Goal: Task Accomplishment & Management: Manage account settings

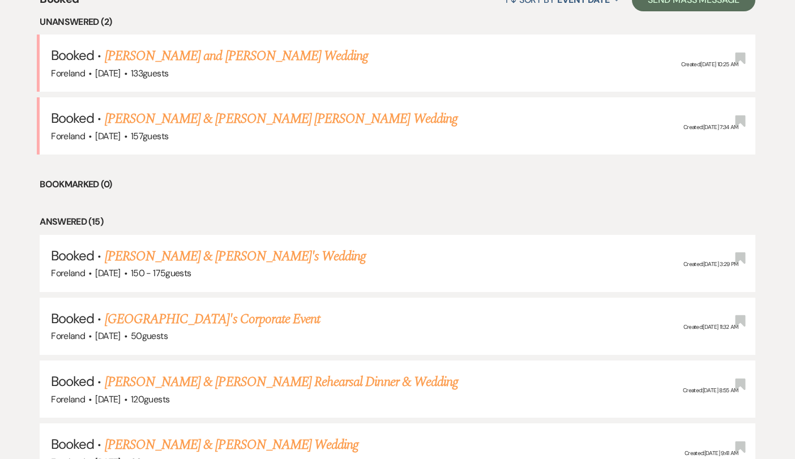
scroll to position [509, 0]
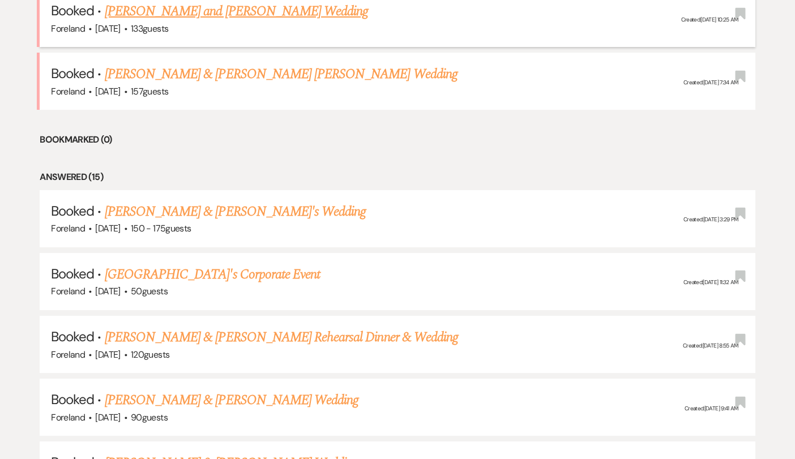
click at [304, 12] on link "[PERSON_NAME] and [PERSON_NAME] Wedding" at bounding box center [237, 11] width 264 height 20
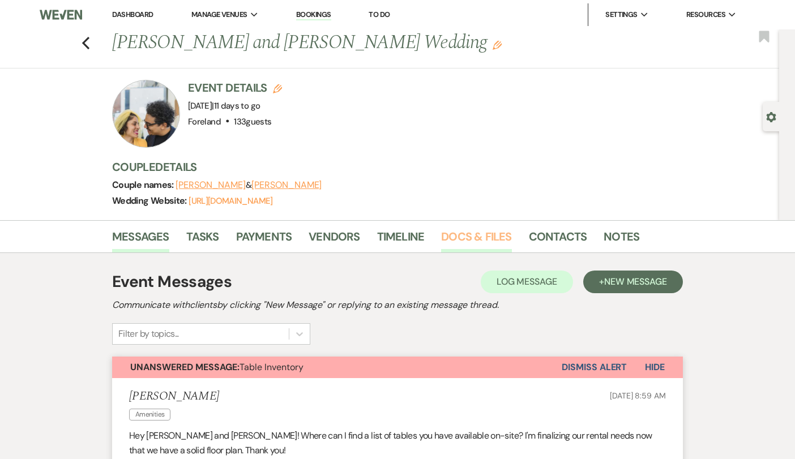
click at [486, 235] on link "Docs & Files" at bounding box center [476, 240] width 70 height 25
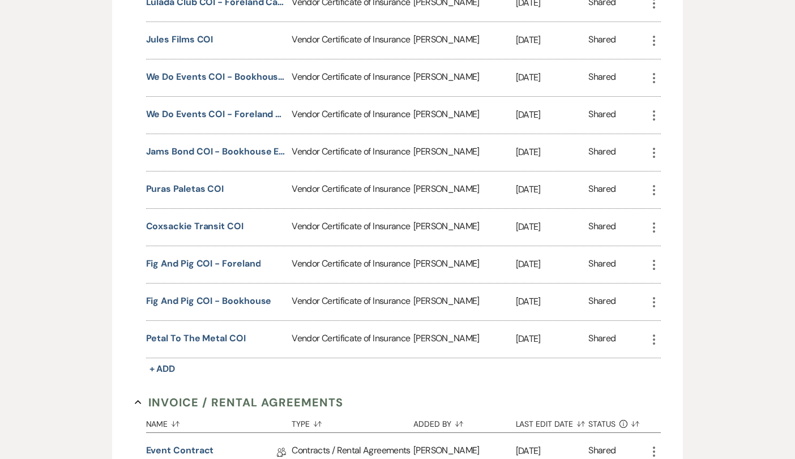
scroll to position [492, 0]
click at [201, 338] on button "Petal to the Metal COI" at bounding box center [196, 338] width 100 height 14
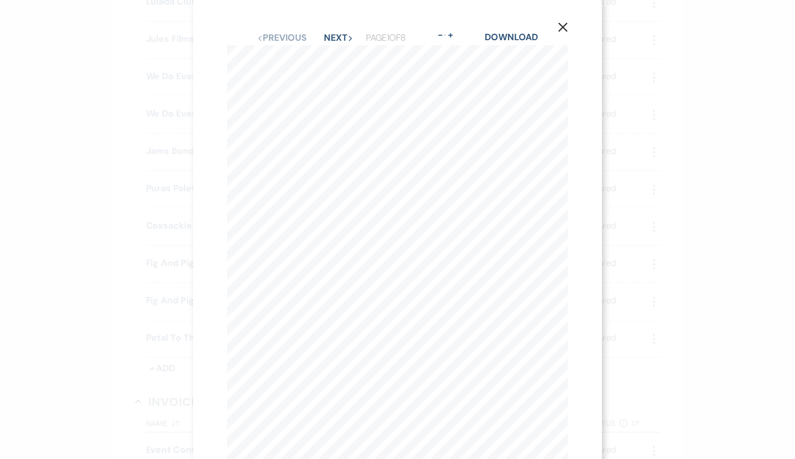
scroll to position [2, 0]
click at [334, 39] on button "Next Next" at bounding box center [338, 39] width 29 height 9
click at [331, 37] on button "Next Next" at bounding box center [337, 41] width 29 height 9
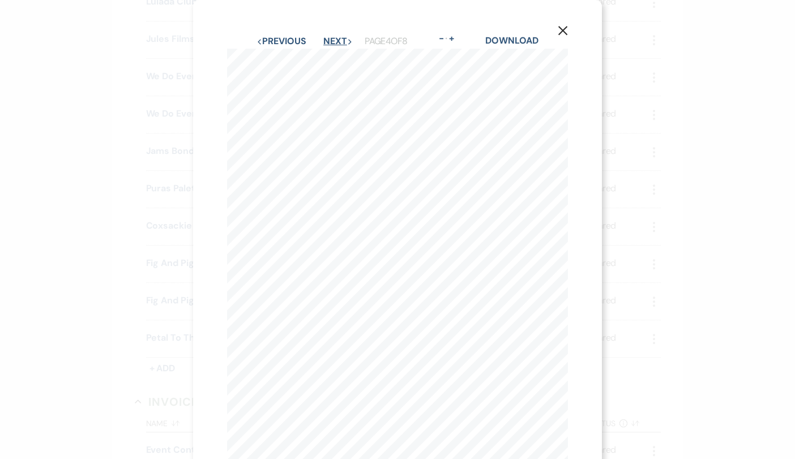
click at [331, 37] on button "Next Next" at bounding box center [337, 41] width 29 height 9
click at [279, 37] on button "Previous Previous" at bounding box center [281, 41] width 49 height 9
click at [334, 37] on button "Next Next" at bounding box center [337, 41] width 29 height 9
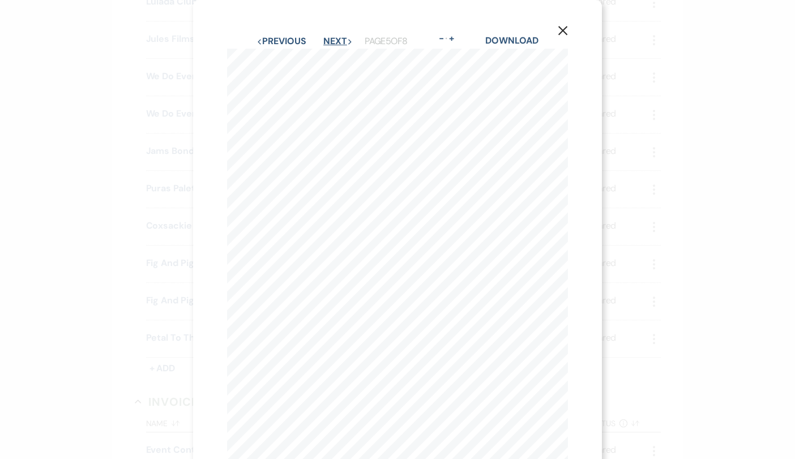
click at [334, 37] on button "Next Next" at bounding box center [337, 41] width 29 height 9
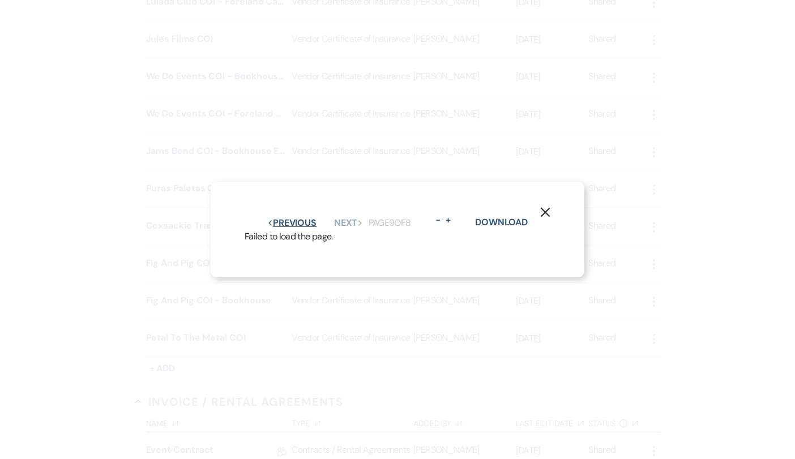
click at [297, 223] on button "Previous Previous" at bounding box center [291, 223] width 49 height 9
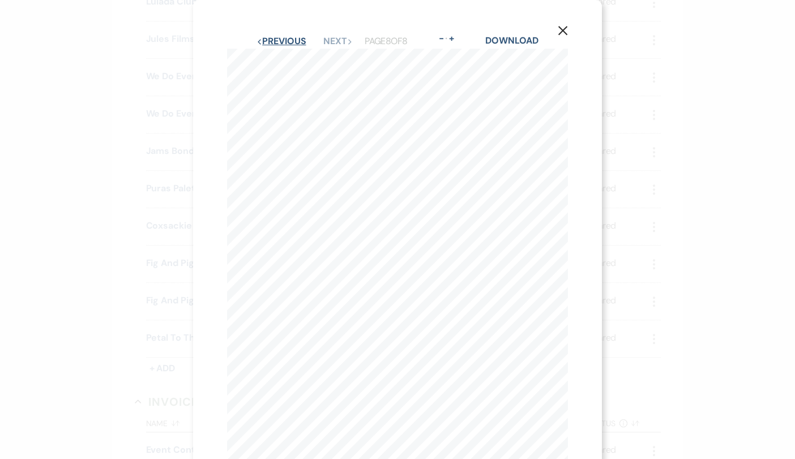
click at [288, 42] on button "Previous Previous" at bounding box center [281, 41] width 49 height 9
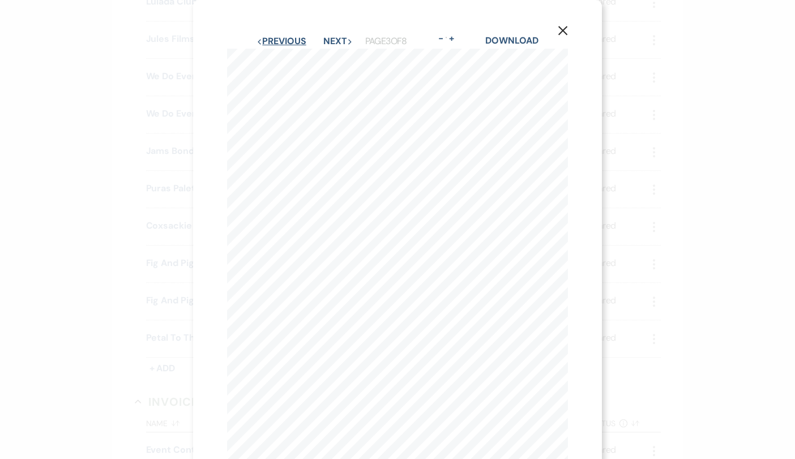
click at [288, 42] on button "Previous Previous" at bounding box center [281, 41] width 49 height 9
click at [291, 39] on button "Previous Previous" at bounding box center [281, 41] width 49 height 9
click at [332, 42] on button "Next Next" at bounding box center [338, 41] width 29 height 9
click at [332, 42] on button "Next Next" at bounding box center [337, 41] width 29 height 9
click at [336, 39] on button "Next Next" at bounding box center [337, 41] width 29 height 9
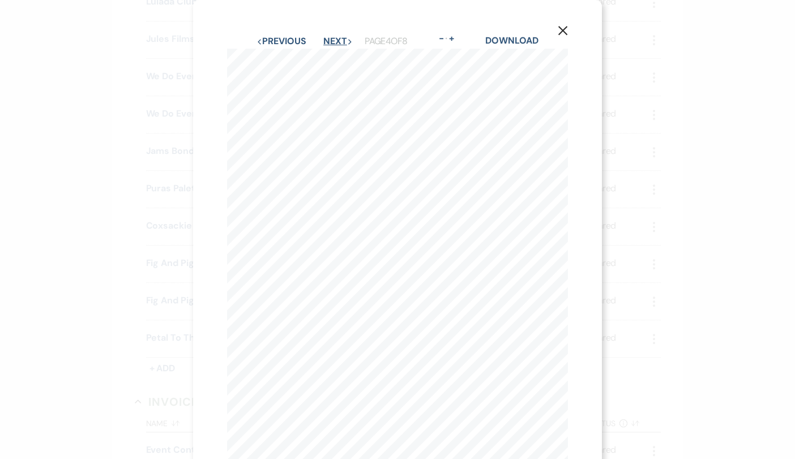
click at [336, 39] on button "Next Next" at bounding box center [337, 41] width 29 height 9
click at [341, 41] on button "Next Next" at bounding box center [337, 41] width 29 height 9
click at [319, 41] on div "Previous Previous Next Next" at bounding box center [296, 41] width 79 height 9
click at [331, 41] on button "Next Next" at bounding box center [337, 41] width 29 height 9
click at [339, 43] on button "Next Next" at bounding box center [337, 41] width 29 height 9
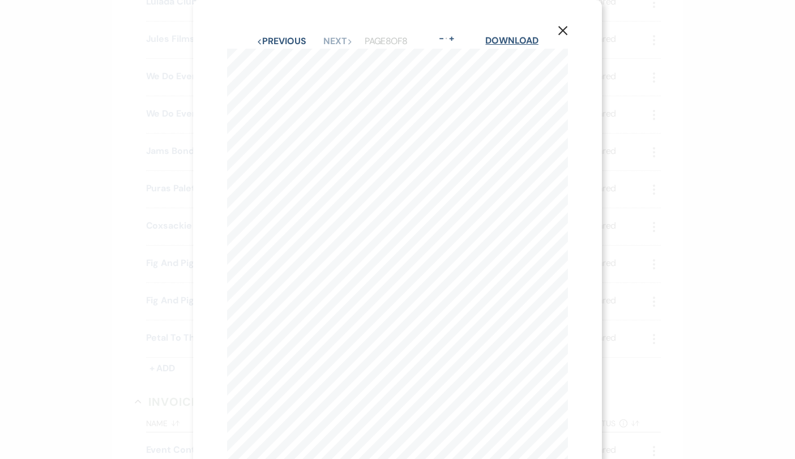
click at [524, 40] on link "Download" at bounding box center [512, 41] width 53 height 12
click at [566, 32] on icon "X" at bounding box center [563, 30] width 10 height 10
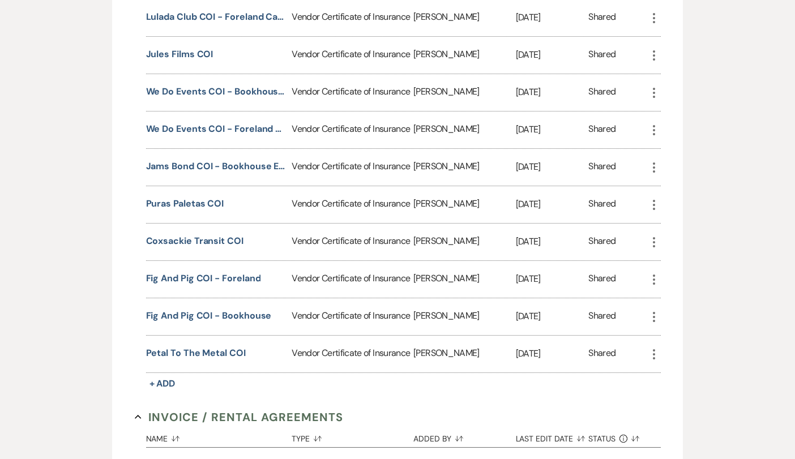
scroll to position [489, 0]
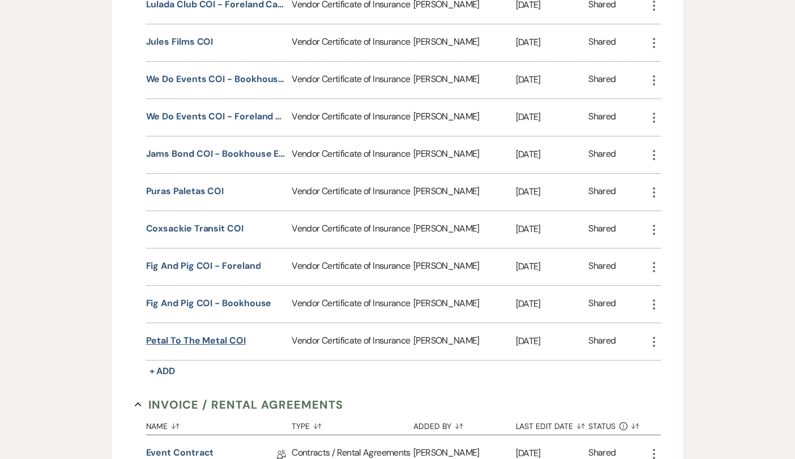
click at [190, 338] on button "Petal to the Metal COI" at bounding box center [196, 341] width 100 height 14
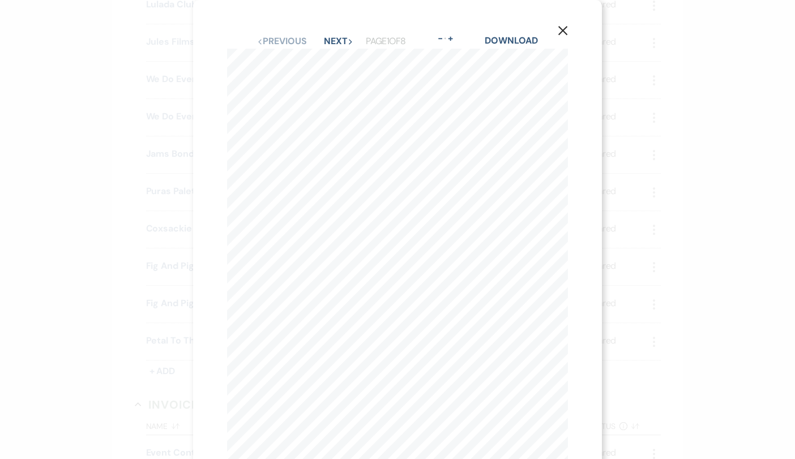
scroll to position [0, 0]
click at [334, 39] on button "Next Next" at bounding box center [338, 41] width 29 height 9
click at [336, 37] on button "Next Next" at bounding box center [337, 41] width 29 height 9
click at [340, 41] on button "Next Next" at bounding box center [337, 41] width 29 height 9
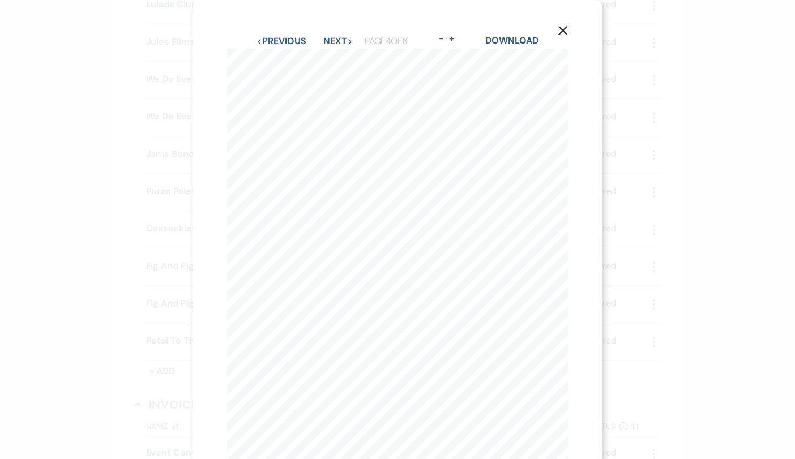
scroll to position [0, 0]
click at [340, 41] on button "Next Next" at bounding box center [337, 41] width 29 height 9
click at [340, 42] on button "Next Next" at bounding box center [337, 41] width 29 height 9
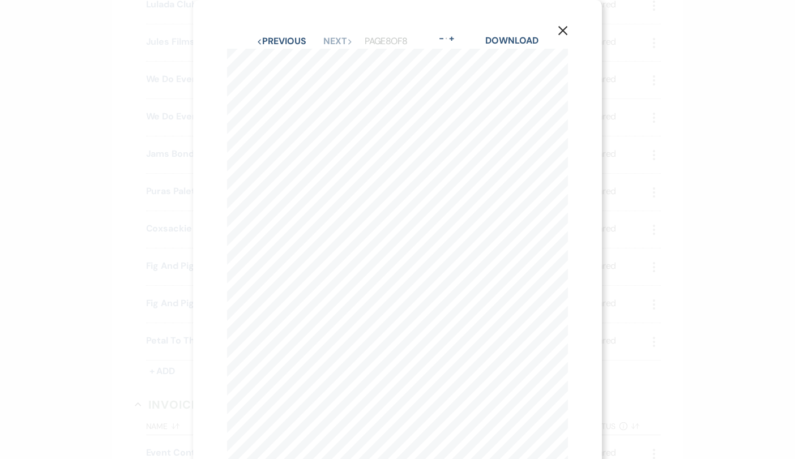
click at [563, 33] on icon "X" at bounding box center [563, 30] width 10 height 10
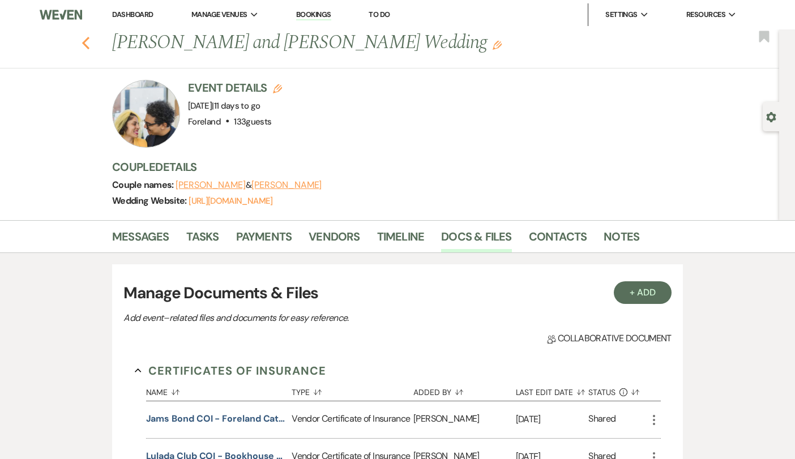
click at [89, 39] on icon "Previous" at bounding box center [86, 43] width 8 height 14
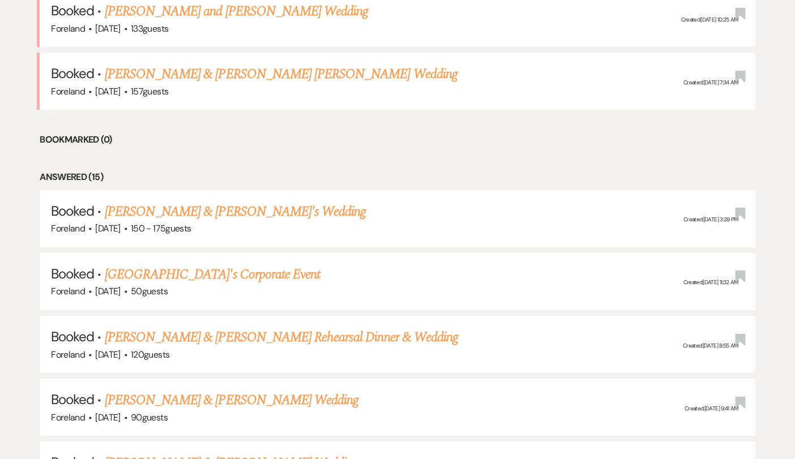
scroll to position [444, 0]
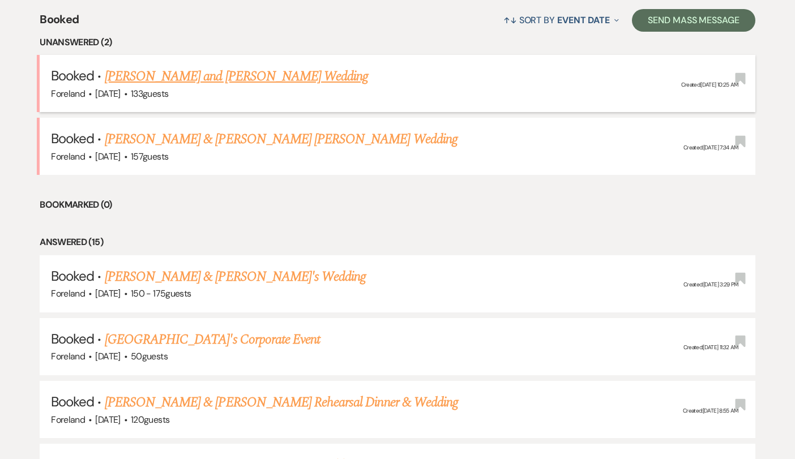
click at [210, 74] on link "[PERSON_NAME] and [PERSON_NAME] Wedding" at bounding box center [237, 76] width 264 height 20
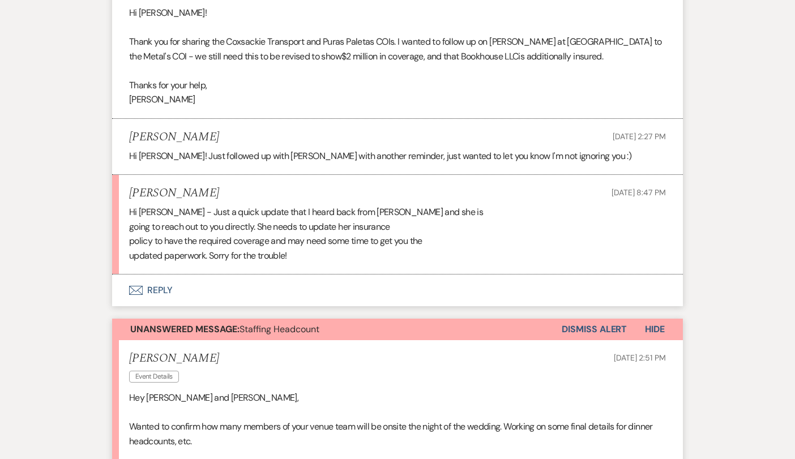
click at [160, 275] on button "Envelope Reply" at bounding box center [397, 291] width 571 height 32
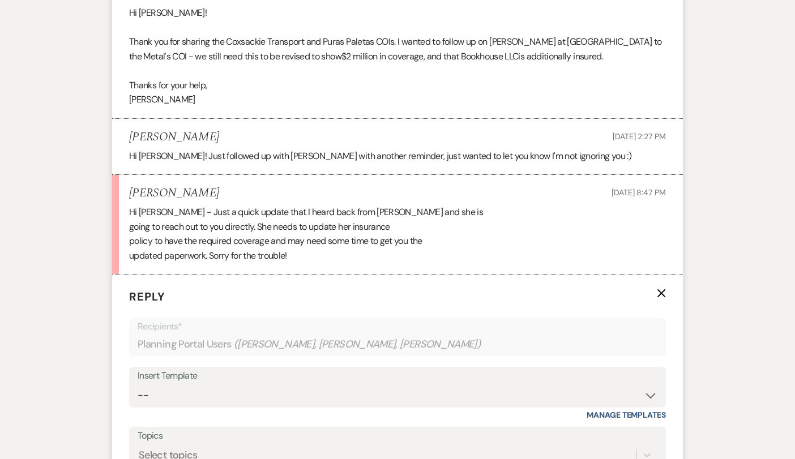
scroll to position [1749, 0]
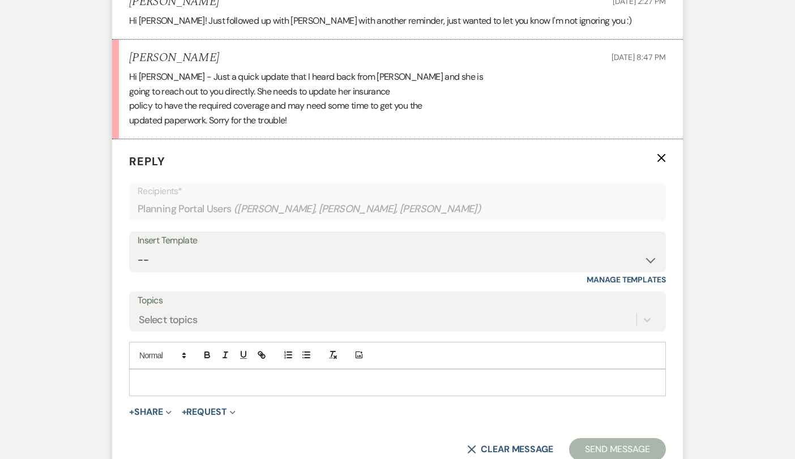
click at [270, 377] on p at bounding box center [397, 383] width 519 height 12
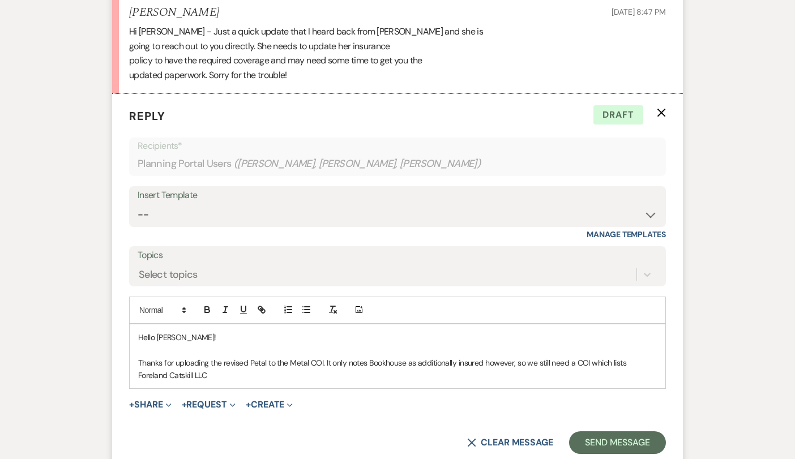
scroll to position [1808, 0]
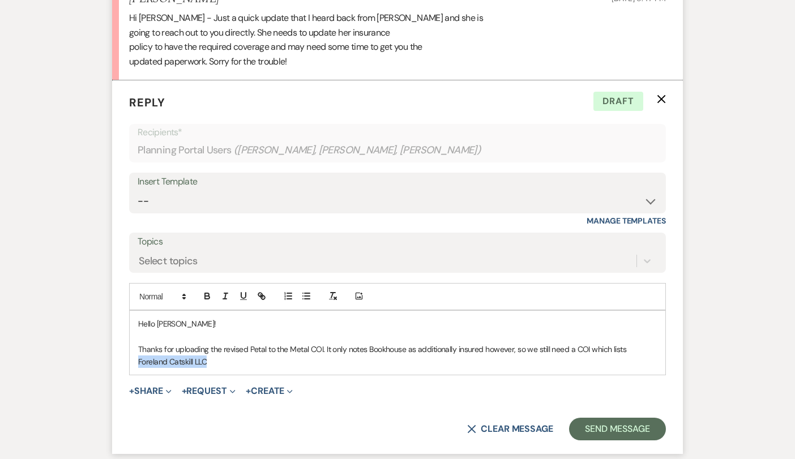
drag, startPoint x: 635, startPoint y: 329, endPoint x: 626, endPoint y: 317, distance: 14.6
click at [626, 343] on p "Thanks for uploading the revised Petal to the Metal COI. It only notes Bookhous…" at bounding box center [397, 355] width 519 height 25
click at [241, 291] on icon "button" at bounding box center [244, 296] width 10 height 10
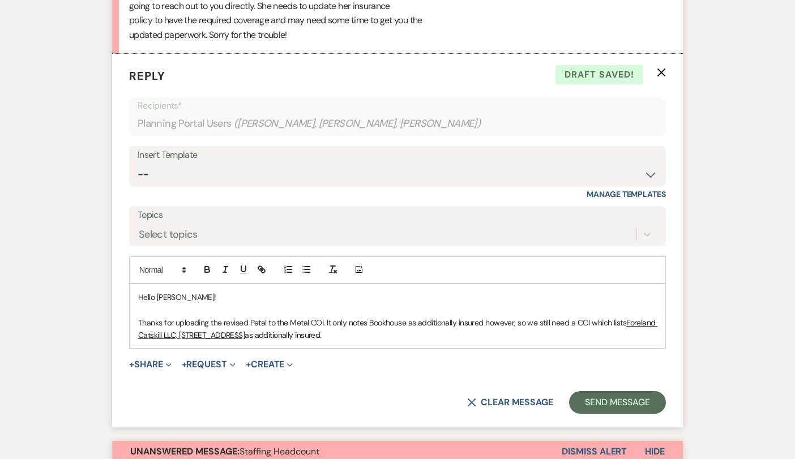
scroll to position [1838, 0]
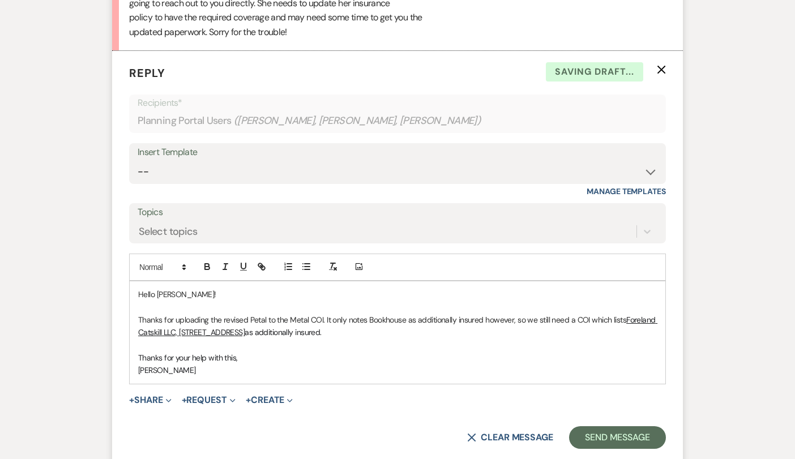
click at [405, 352] on p "Thanks for your help with this," at bounding box center [397, 358] width 519 height 12
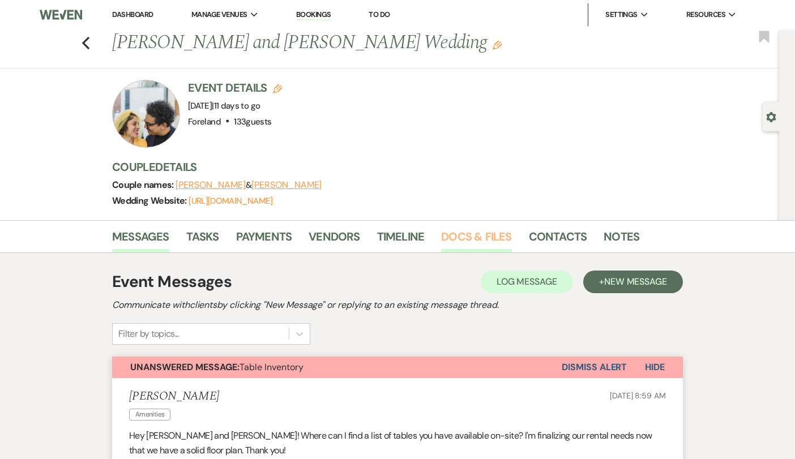
scroll to position [0, 0]
click at [458, 236] on link "Docs & Files" at bounding box center [476, 240] width 70 height 25
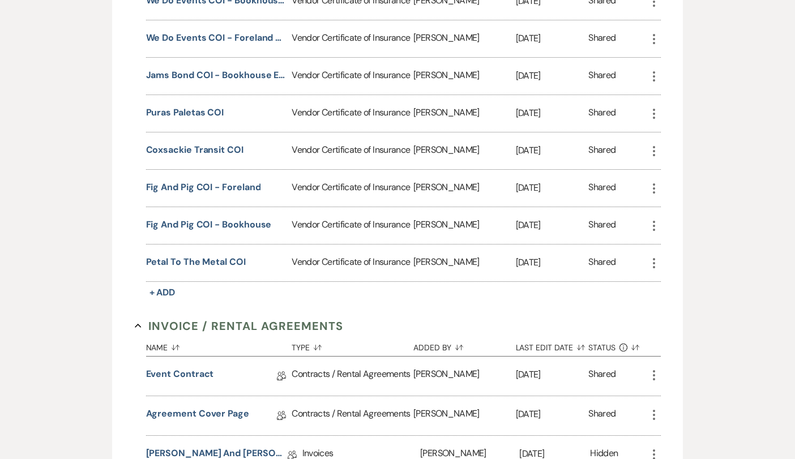
scroll to position [569, 0]
click at [198, 257] on button "Petal to the Metal COI" at bounding box center [196, 262] width 100 height 14
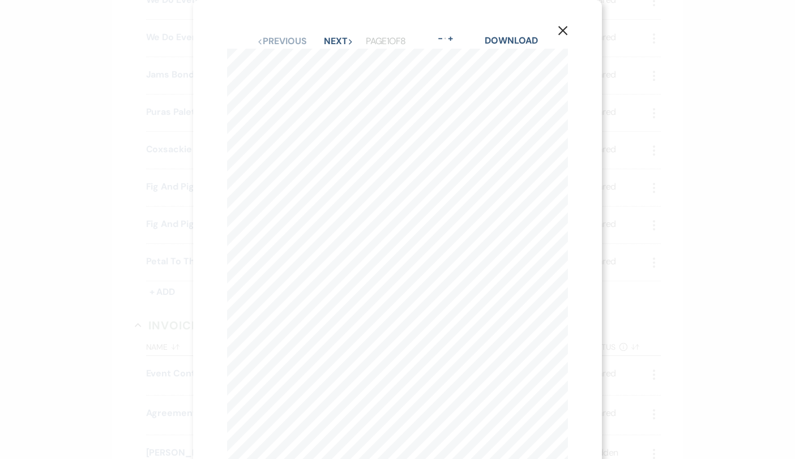
scroll to position [0, 0]
click at [518, 41] on link "Download" at bounding box center [511, 41] width 53 height 12
click at [565, 27] on icon "X" at bounding box center [563, 30] width 10 height 10
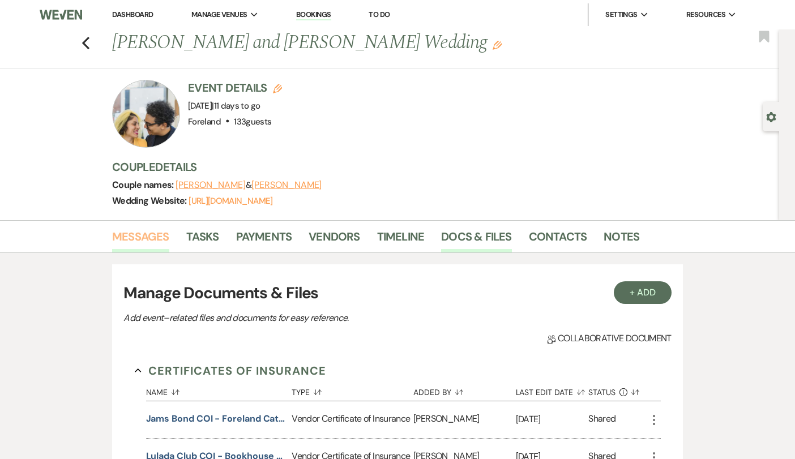
click at [147, 236] on link "Messages" at bounding box center [140, 240] width 57 height 25
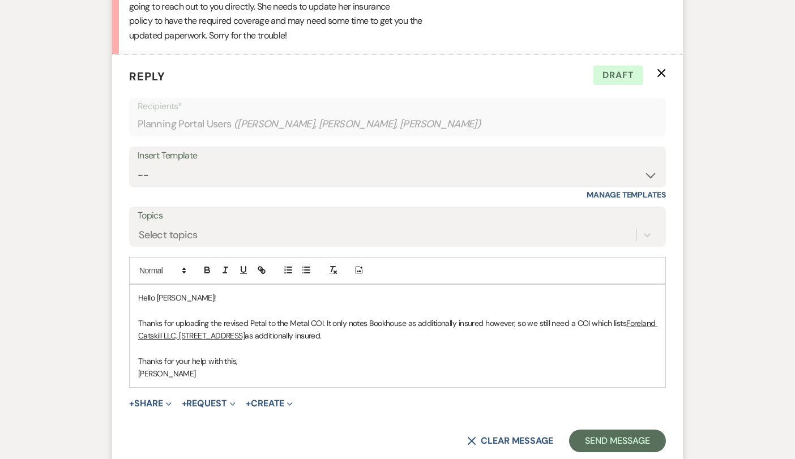
scroll to position [1847, 0]
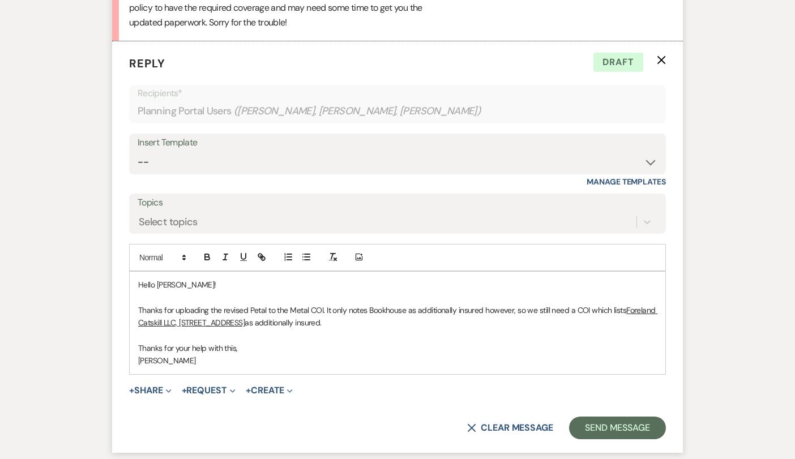
click at [288, 355] on p "[PERSON_NAME]" at bounding box center [397, 361] width 519 height 12
click at [590, 417] on button "Send Message" at bounding box center [617, 428] width 97 height 23
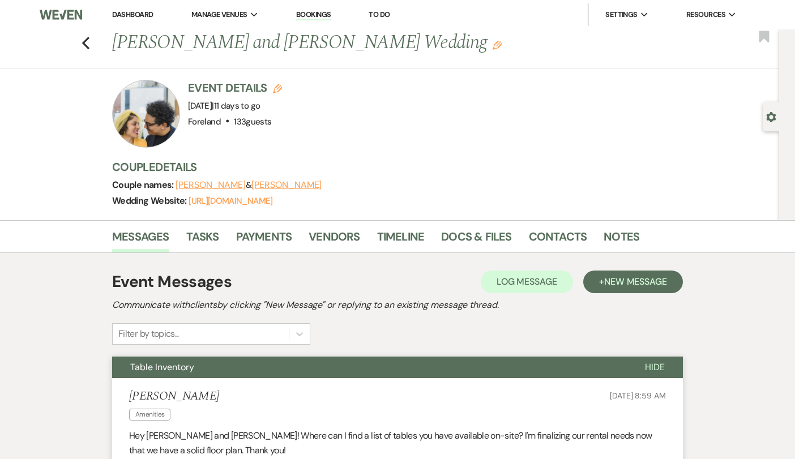
scroll to position [0, 0]
click at [86, 37] on icon "Previous" at bounding box center [86, 43] width 8 height 14
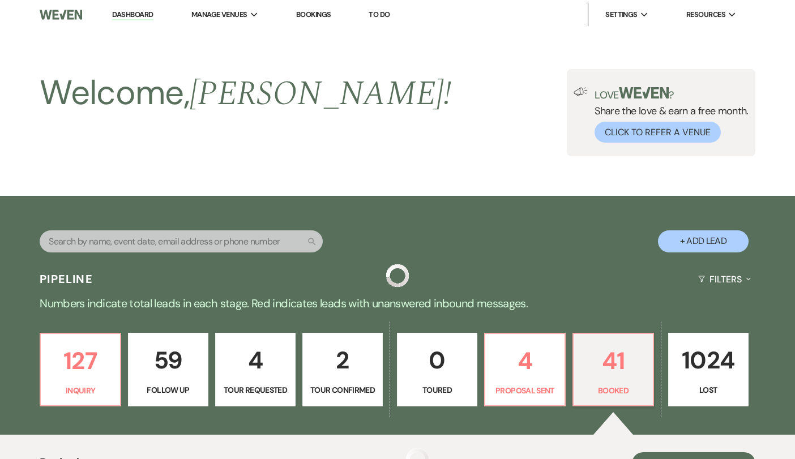
scroll to position [444, 0]
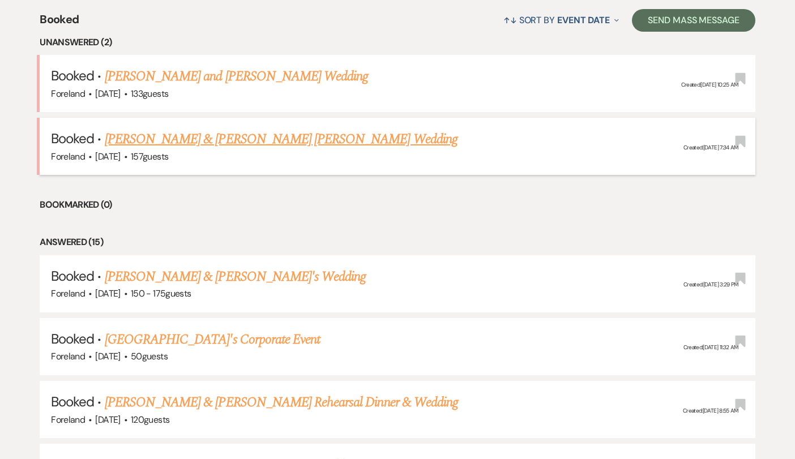
click at [276, 136] on link "[PERSON_NAME] & [PERSON_NAME] [PERSON_NAME] Wedding" at bounding box center [281, 139] width 353 height 20
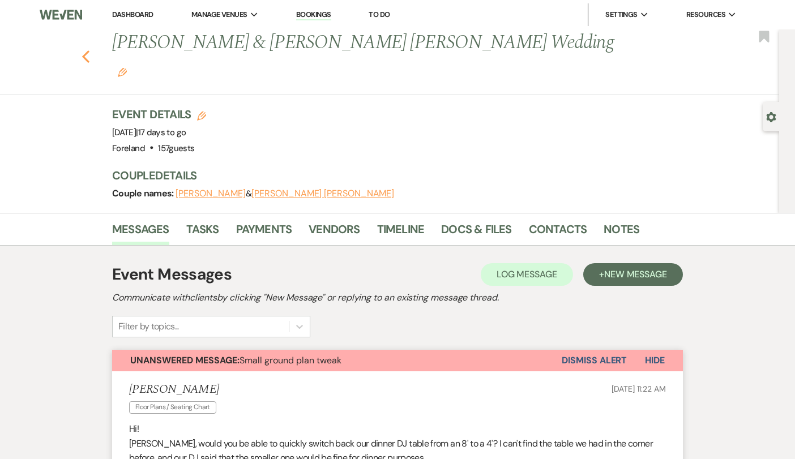
click at [86, 50] on icon "Previous" at bounding box center [86, 57] width 8 height 14
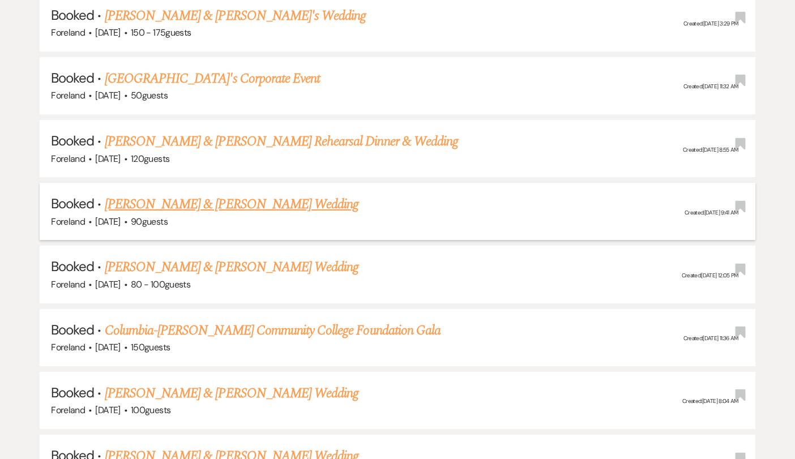
scroll to position [705, 0]
click at [267, 197] on link "[PERSON_NAME] & [PERSON_NAME] Wedding" at bounding box center [232, 204] width 254 height 20
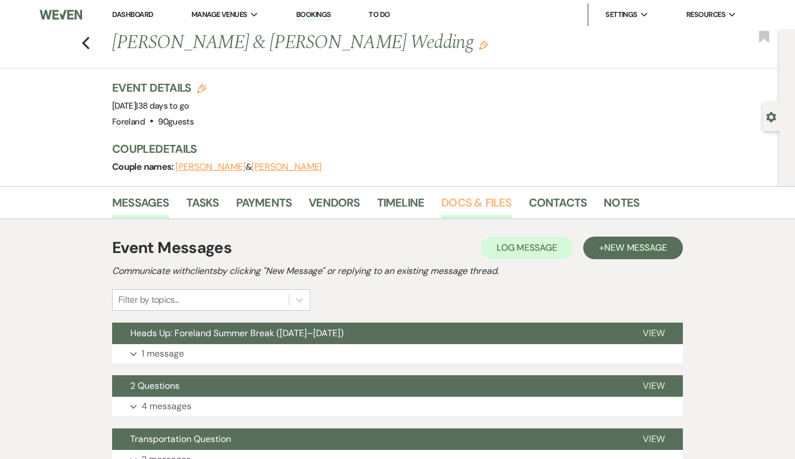
click at [459, 197] on link "Docs & Files" at bounding box center [476, 206] width 70 height 25
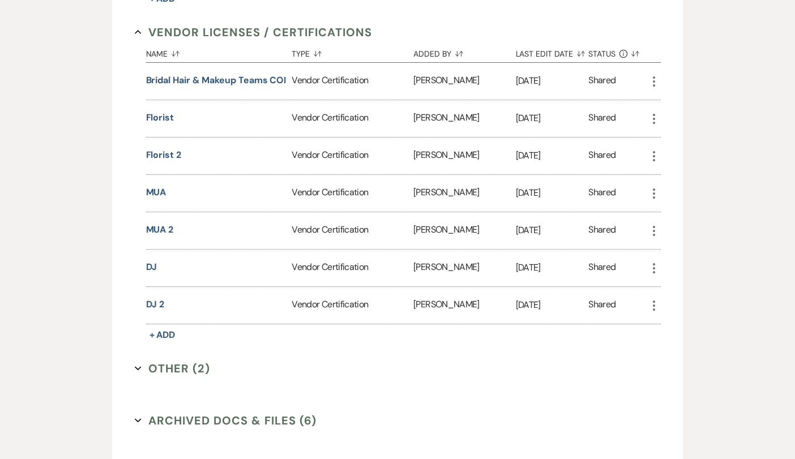
scroll to position [1330, 0]
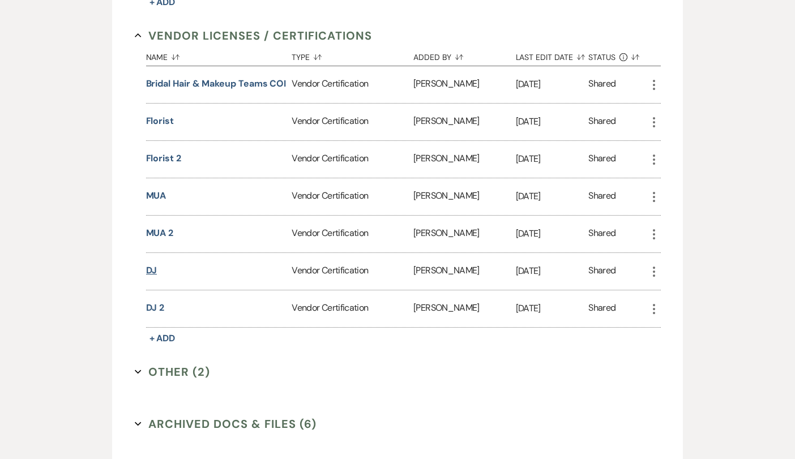
click at [156, 267] on button "DJ" at bounding box center [151, 271] width 11 height 14
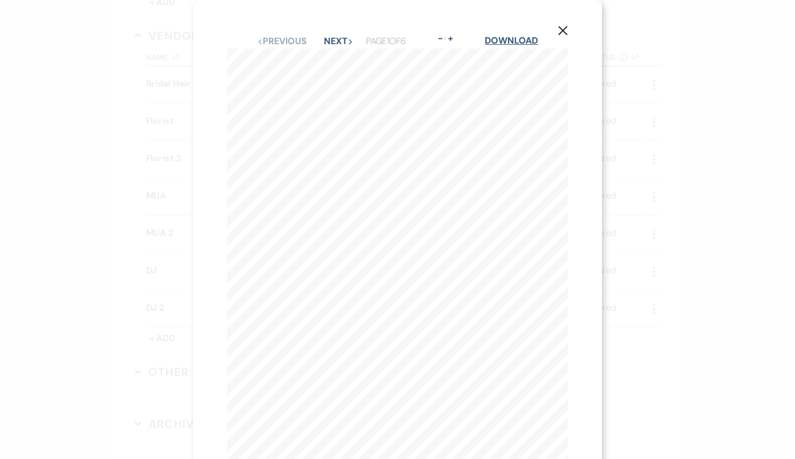
click at [518, 42] on link "Download" at bounding box center [511, 41] width 53 height 12
click at [562, 30] on use "button" at bounding box center [563, 30] width 9 height 9
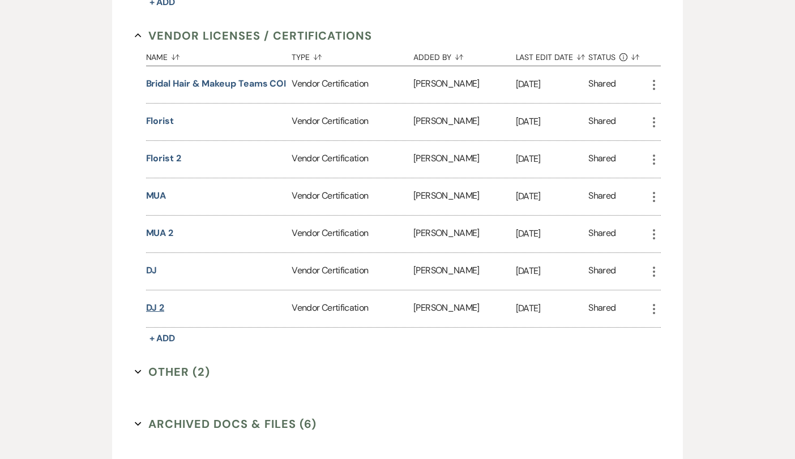
click at [158, 306] on button "DJ 2" at bounding box center [155, 308] width 19 height 14
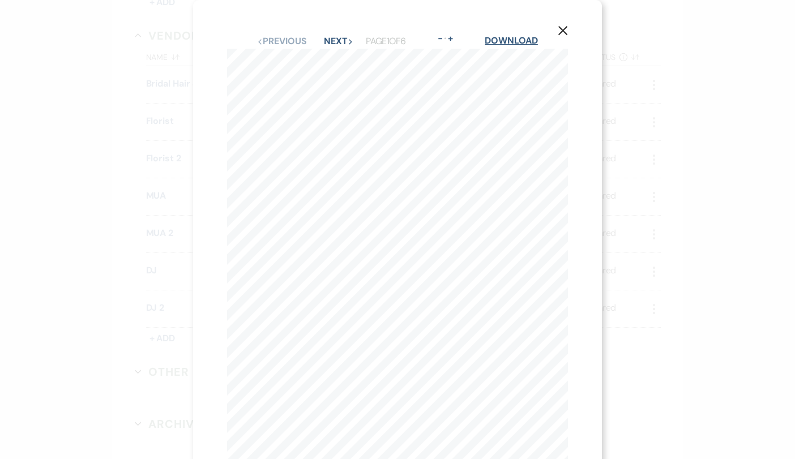
click at [516, 42] on link "Download" at bounding box center [511, 41] width 53 height 12
click at [565, 27] on icon "X" at bounding box center [563, 30] width 10 height 10
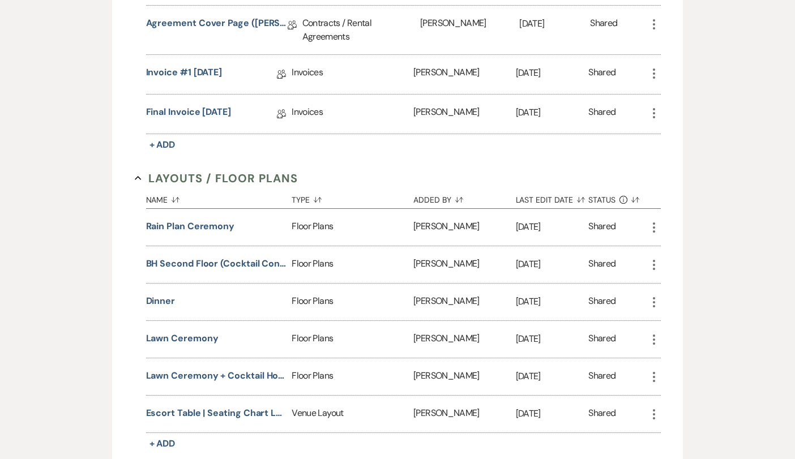
scroll to position [517, 0]
